Goal: Information Seeking & Learning: Find specific fact

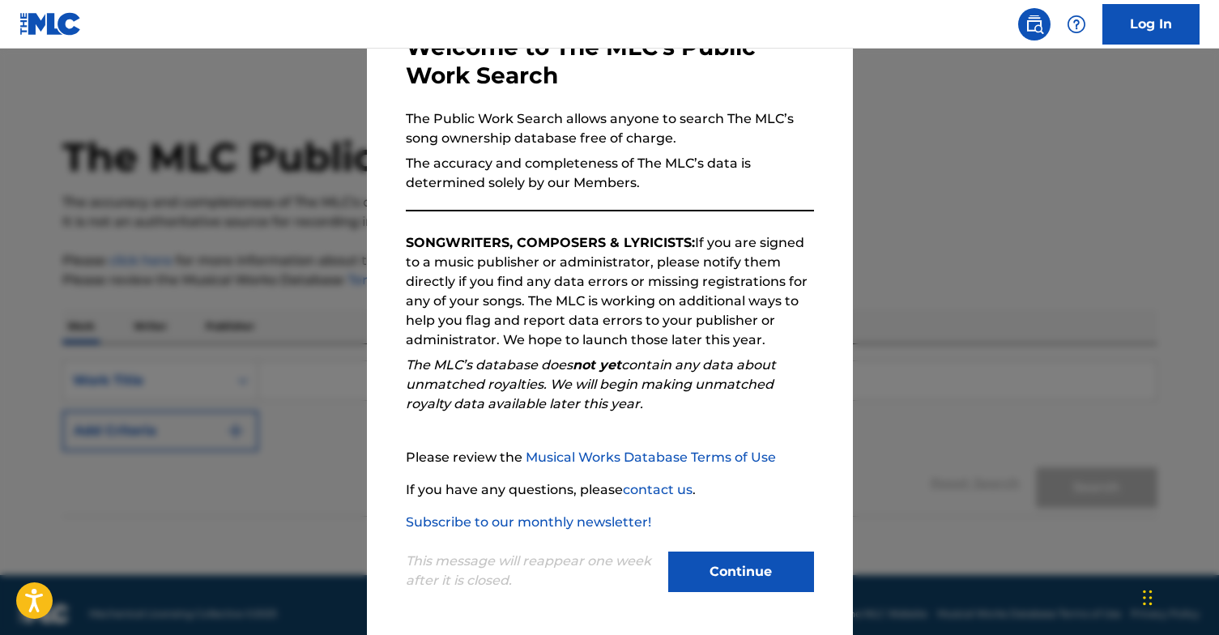
scroll to position [106, 0]
click at [725, 584] on button "Continue" at bounding box center [741, 571] width 146 height 40
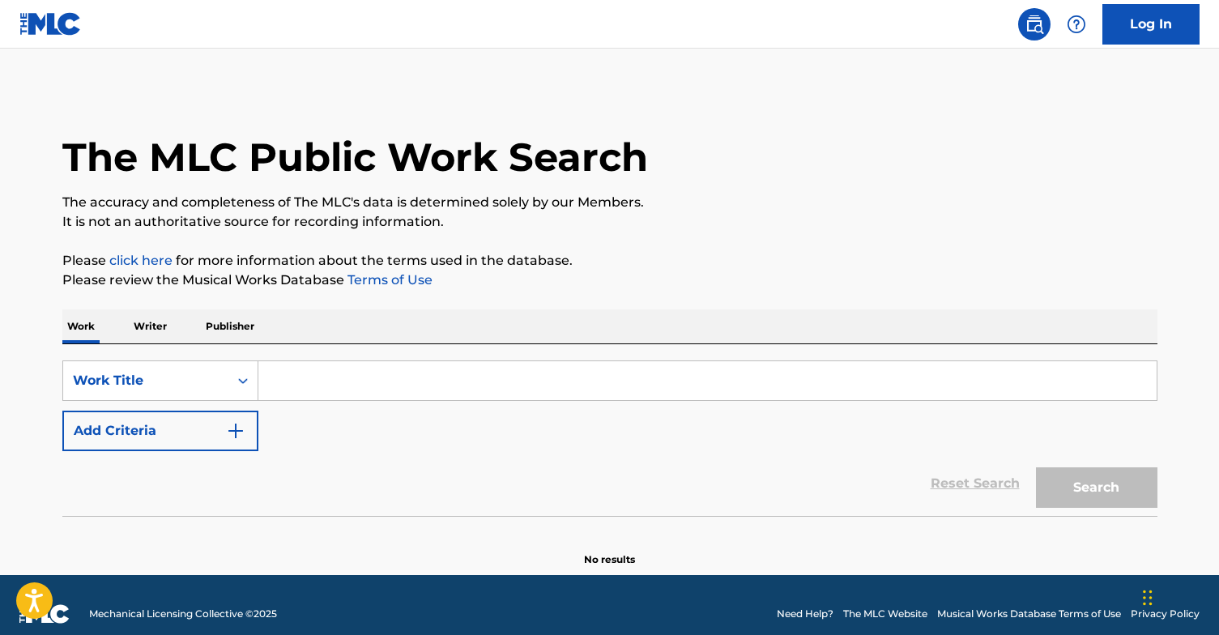
click at [383, 379] on input "Search Form" at bounding box center [707, 380] width 898 height 39
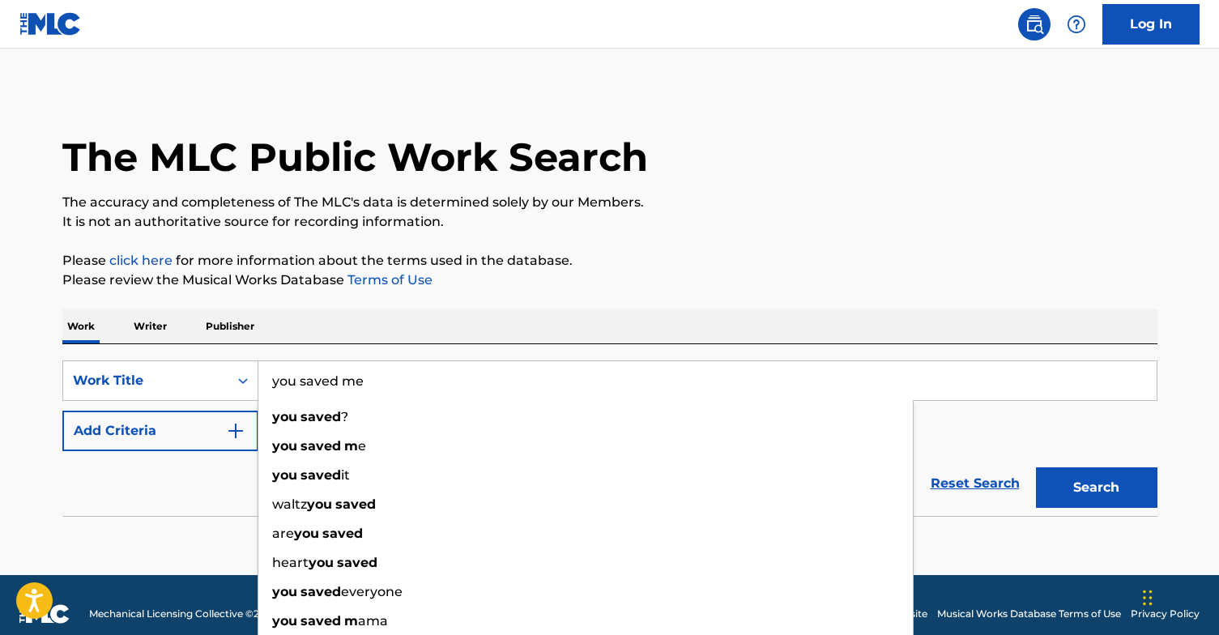
type input "you saved me"
click at [1096, 487] on button "Search" at bounding box center [1096, 487] width 121 height 40
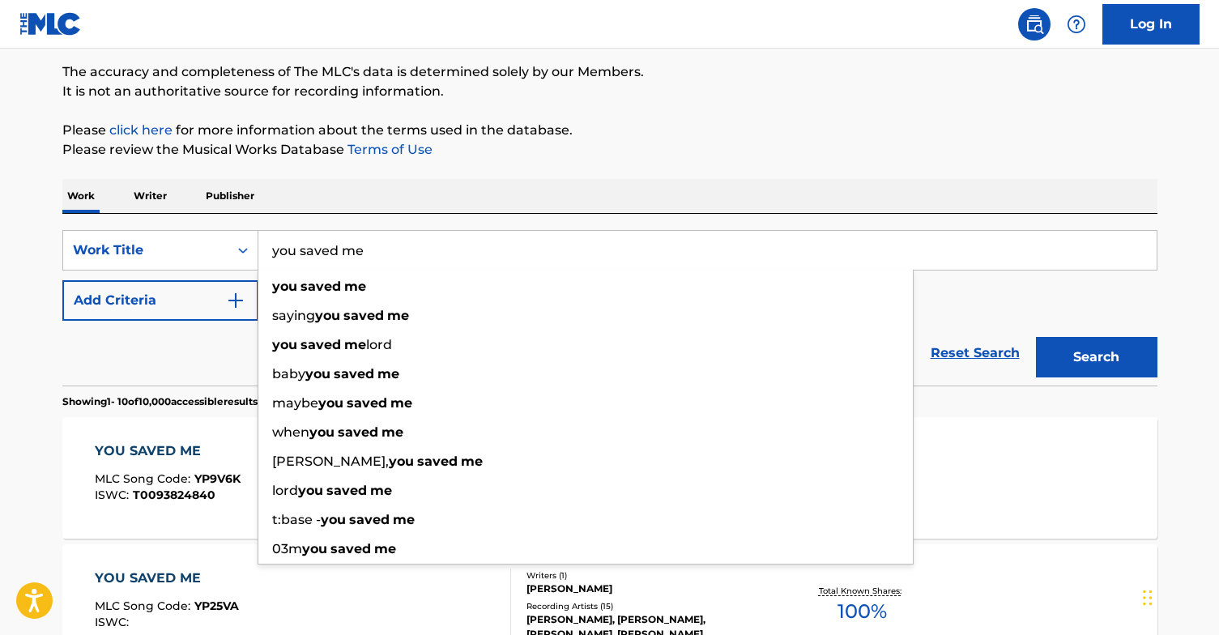
click at [320, 189] on div "Work Writer Publisher" at bounding box center [609, 196] width 1095 height 34
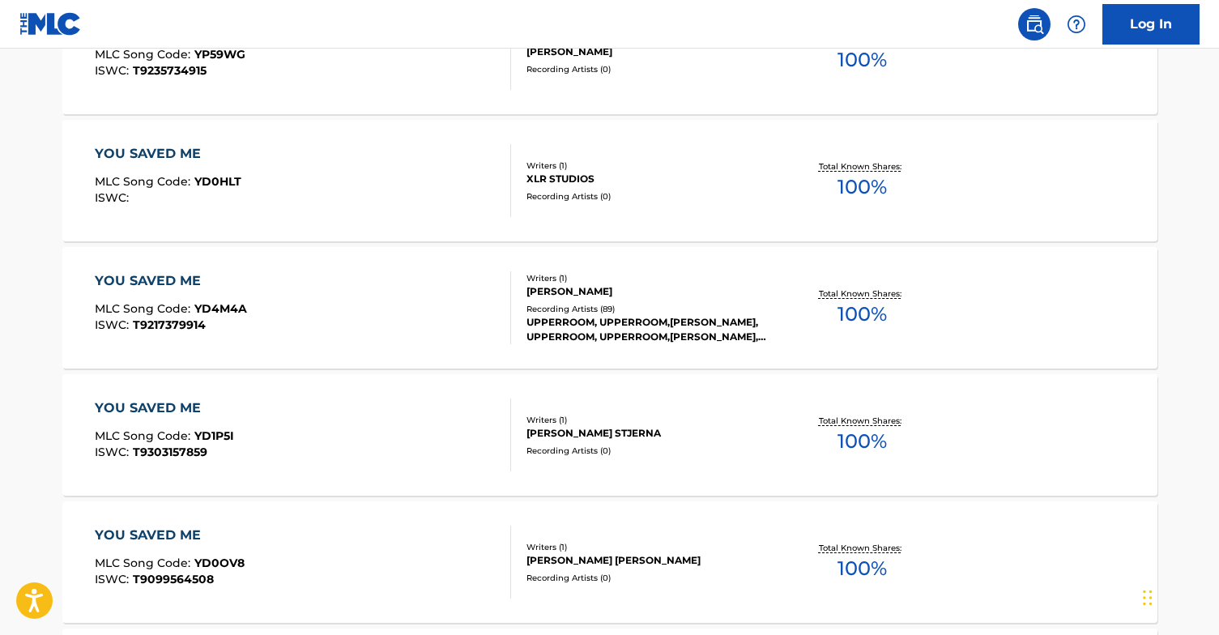
scroll to position [1065, 0]
click at [342, 290] on div "YOU SAVED ME MLC Song Code : YD4M4A ISWC : T9217379914" at bounding box center [303, 306] width 416 height 73
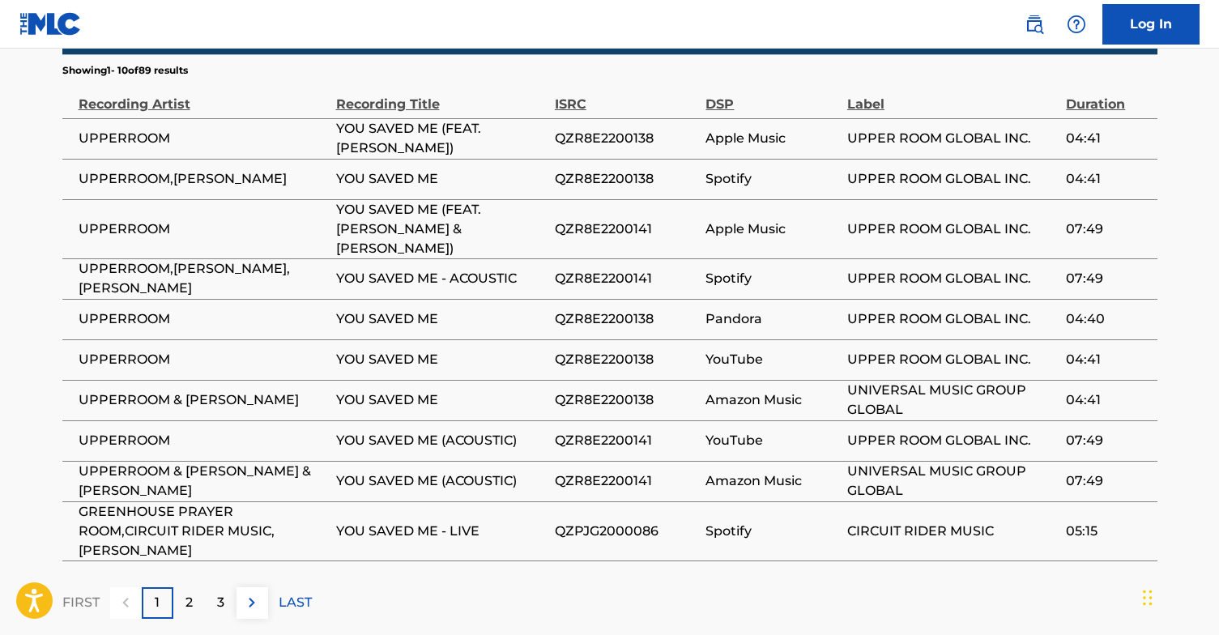
scroll to position [1135, 0]
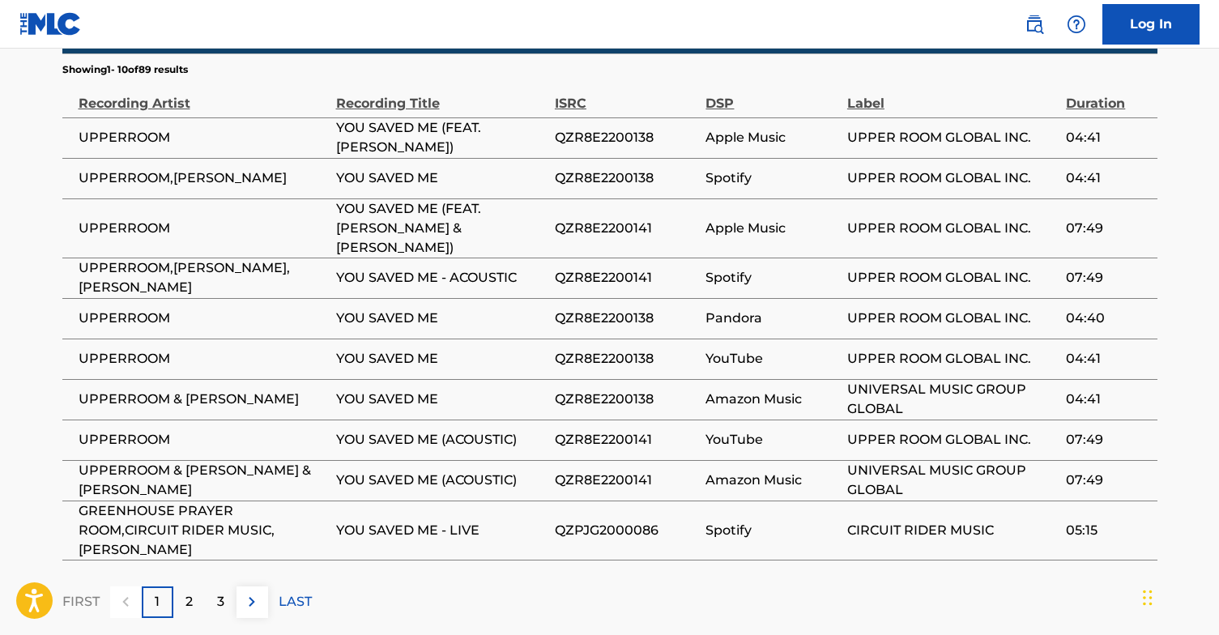
click at [185, 592] on p "2" at bounding box center [188, 601] width 7 height 19
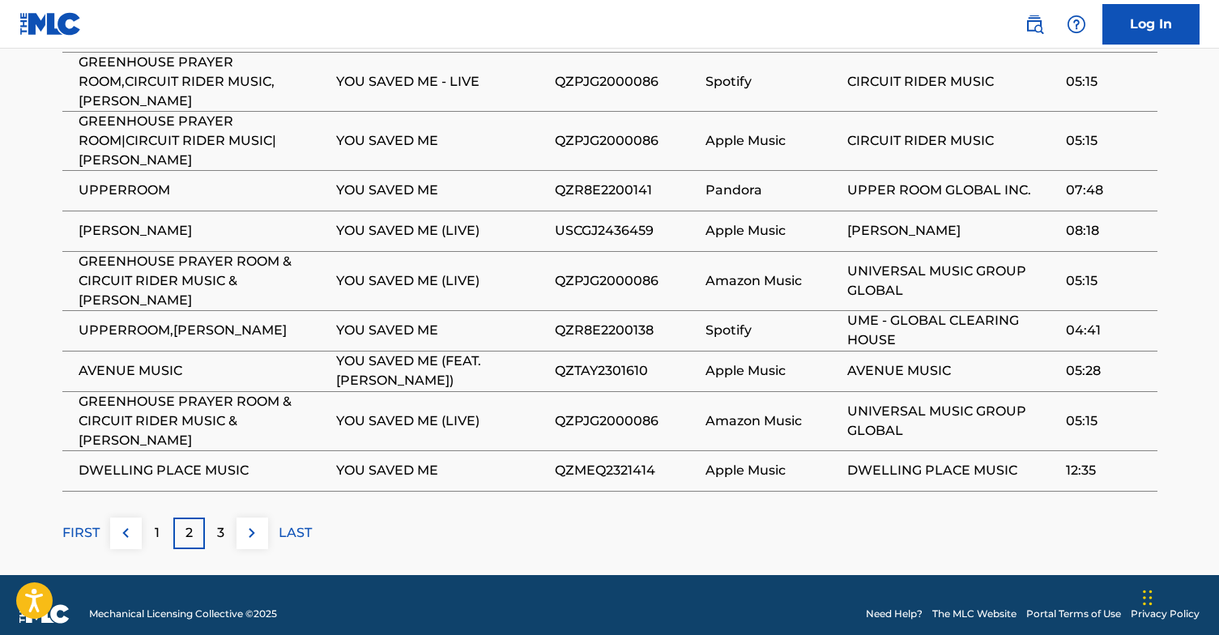
click at [219, 523] on p "3" at bounding box center [220, 532] width 7 height 19
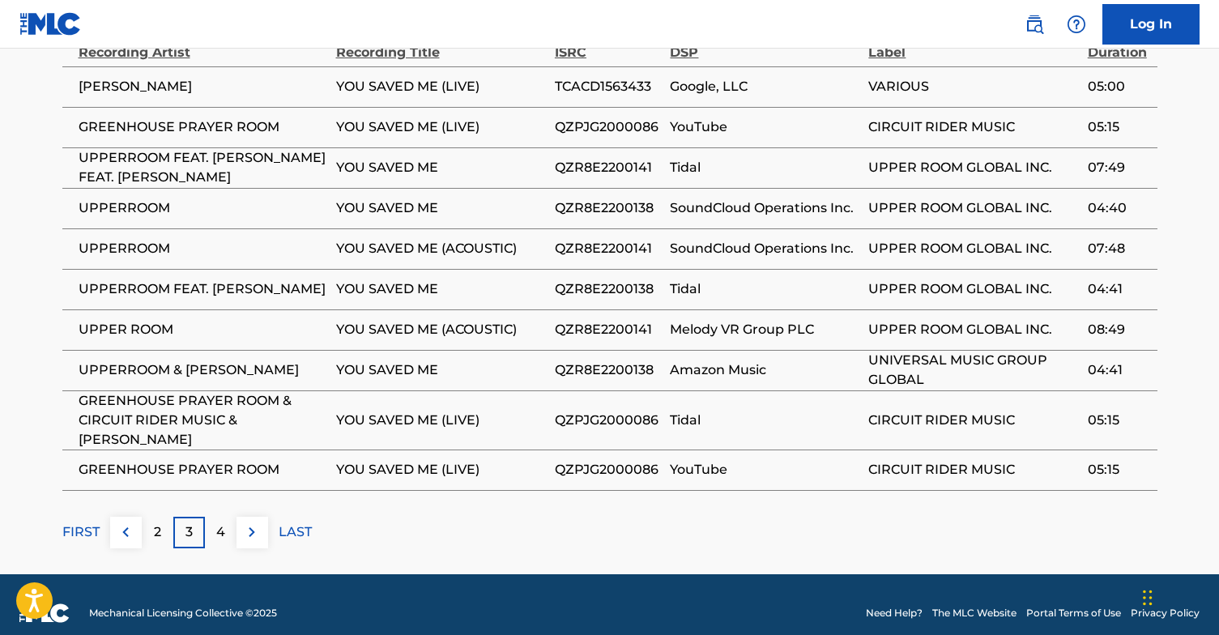
scroll to position [1185, 0]
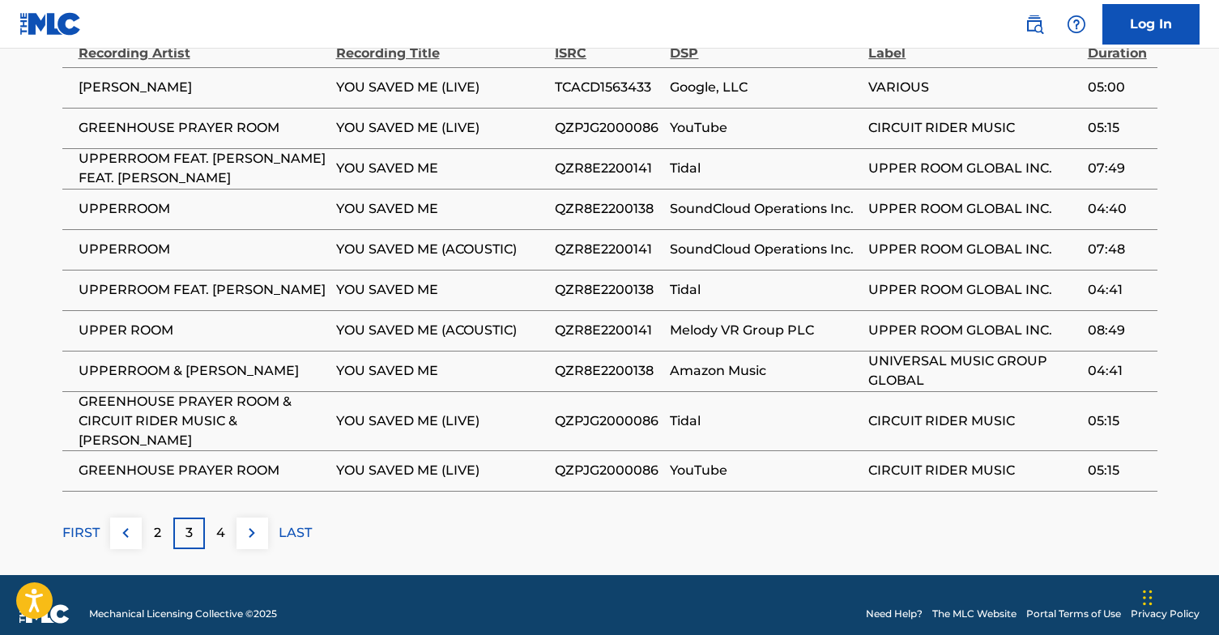
scroll to position [1065, 0]
